Goal: Information Seeking & Learning: Learn about a topic

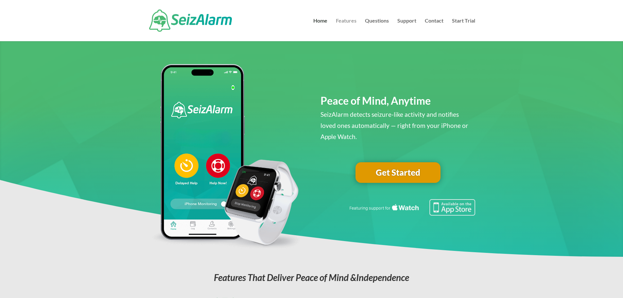
click at [347, 21] on link "Features" at bounding box center [346, 29] width 21 height 23
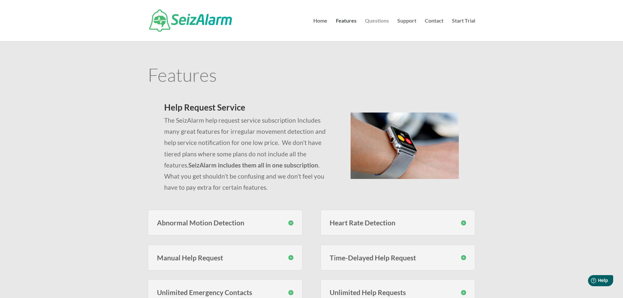
click at [376, 18] on link "Questions" at bounding box center [377, 29] width 24 height 23
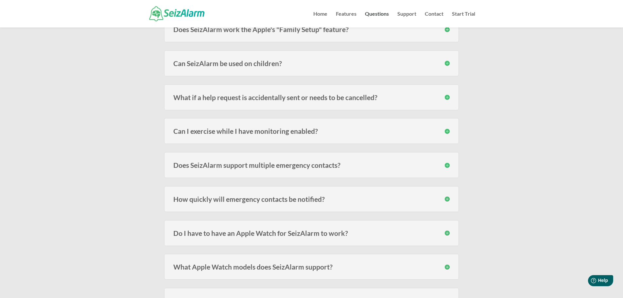
scroll to position [360, 0]
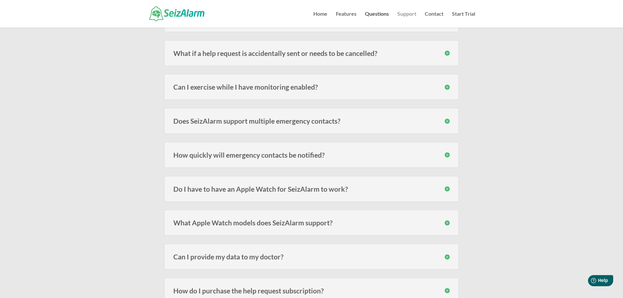
click at [413, 12] on link "Support" at bounding box center [406, 19] width 19 height 16
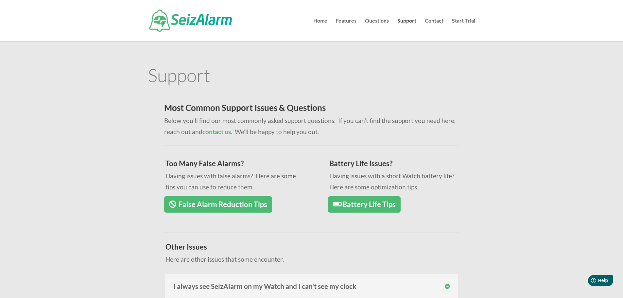
click at [455, 191] on p "Having issues with a short Watch battery life? Here are some optimization tips." at bounding box center [397, 181] width 136 height 22
click at [471, 19] on link "Start Trial" at bounding box center [463, 29] width 23 height 23
